Goal: Find specific page/section: Find specific page/section

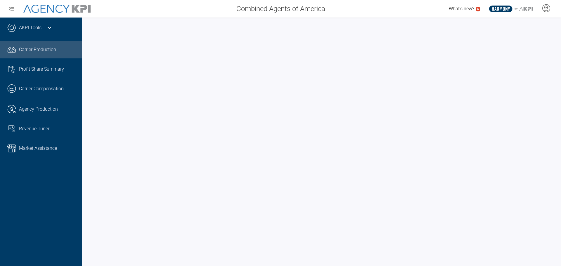
click at [12, 145] on icon at bounding box center [11, 148] width 9 height 9
